Goal: Task Accomplishment & Management: Manage account settings

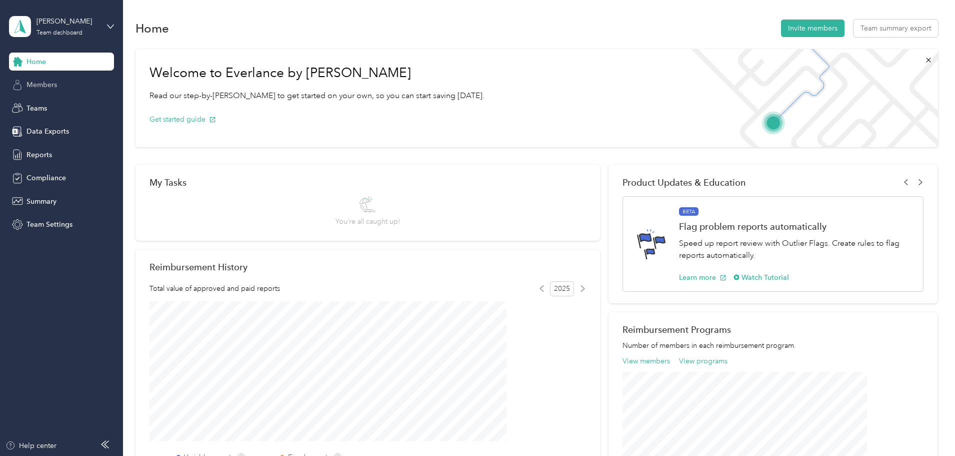
click at [49, 77] on div "Members" at bounding box center [61, 85] width 105 height 18
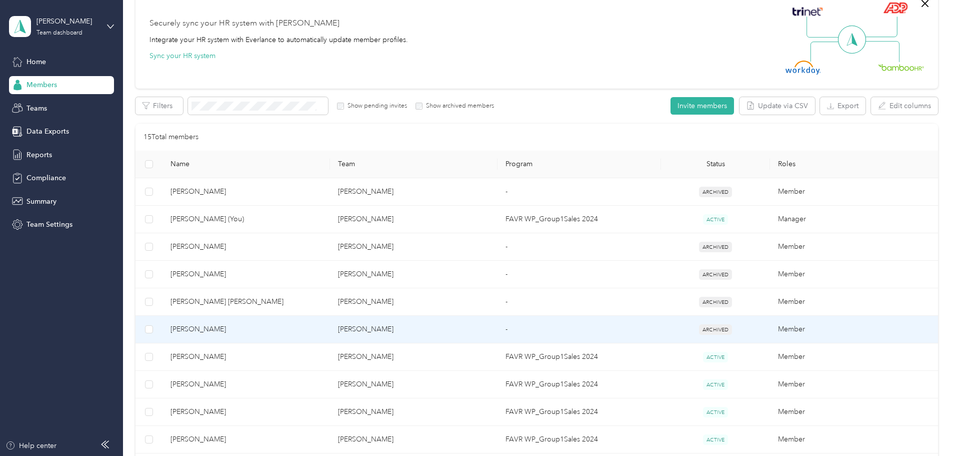
scroll to position [150, 0]
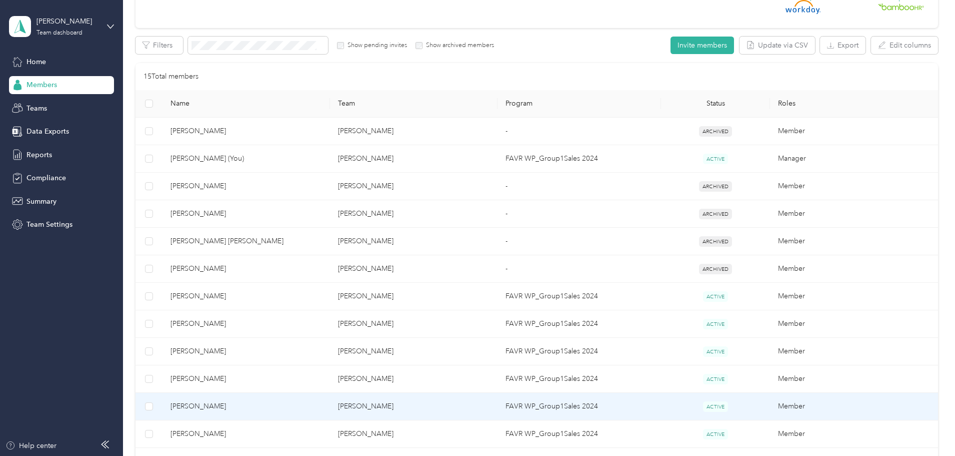
click at [323, 399] on td "[PERSON_NAME]" at bounding box center [247, 407] width 168 height 28
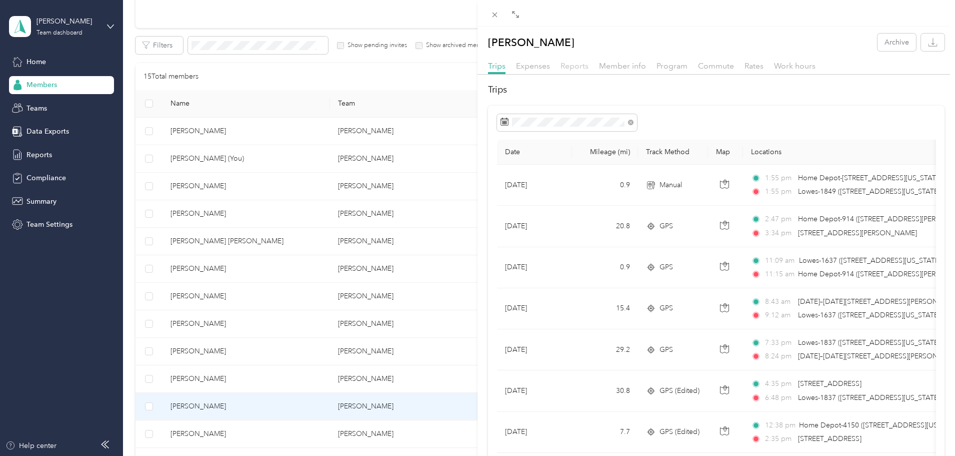
click at [572, 69] on span "Reports" at bounding box center [575, 66] width 28 height 10
